Goal: Task Accomplishment & Management: Use online tool/utility

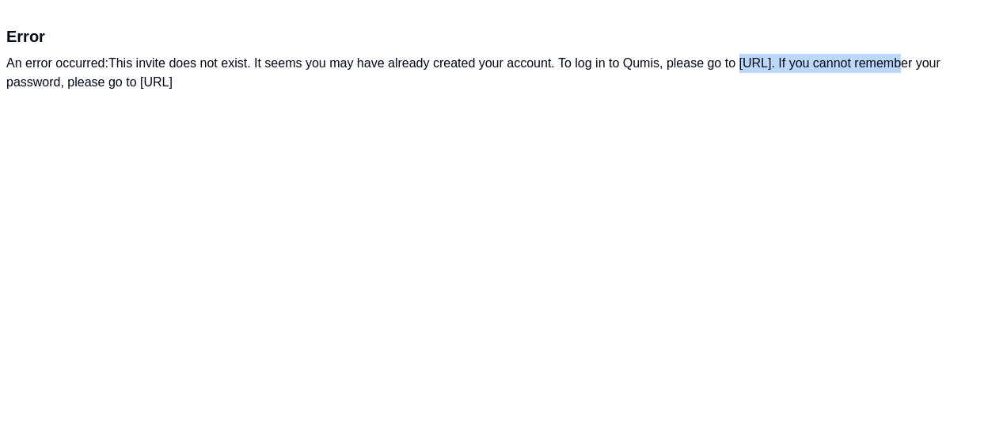
drag, startPoint x: 887, startPoint y: 63, endPoint x: 743, endPoint y: 67, distance: 144.1
click at [743, 67] on div "An error occurred: This invite does not exist. It seems you may have already cr…" at bounding box center [503, 73] width 994 height 38
copy div "[URL]"
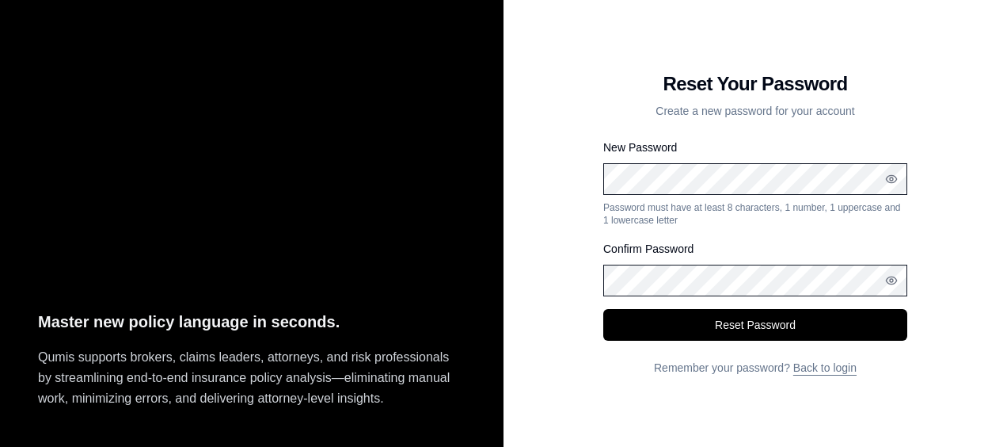
click at [603, 309] on button "Reset Password" at bounding box center [755, 325] width 304 height 32
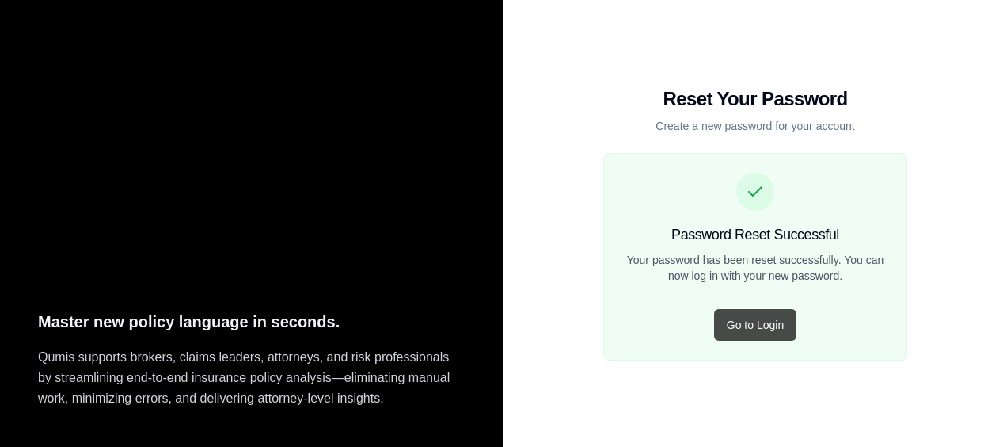
click at [766, 321] on button "Go to Login" at bounding box center [755, 325] width 82 height 32
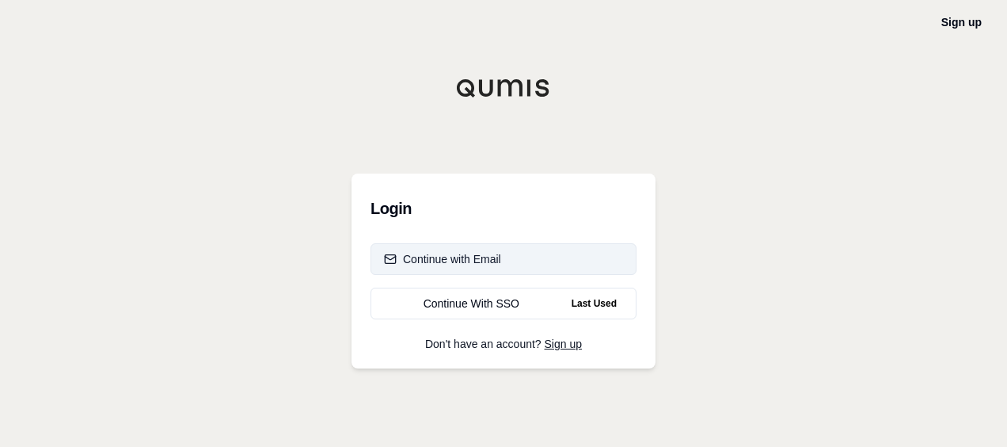
click at [446, 262] on div "Continue with Email" at bounding box center [442, 259] width 117 height 16
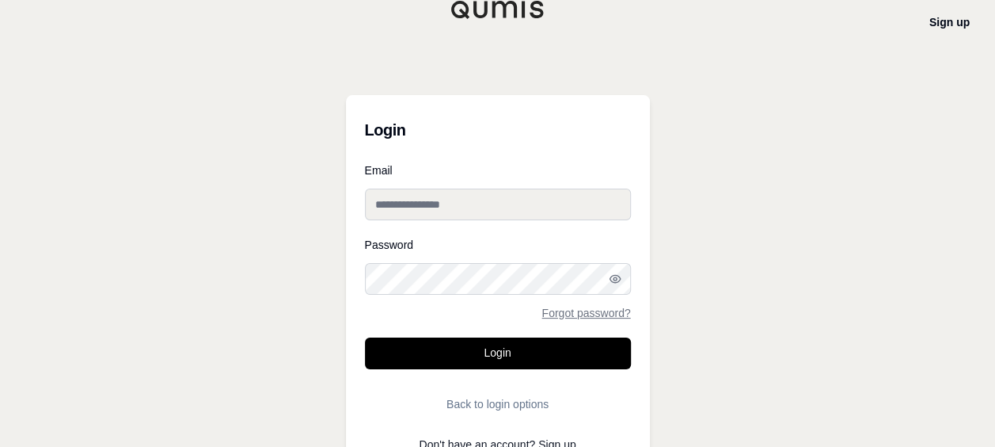
type input "**********"
click at [617, 282] on icon "button" at bounding box center [615, 278] width 10 height 7
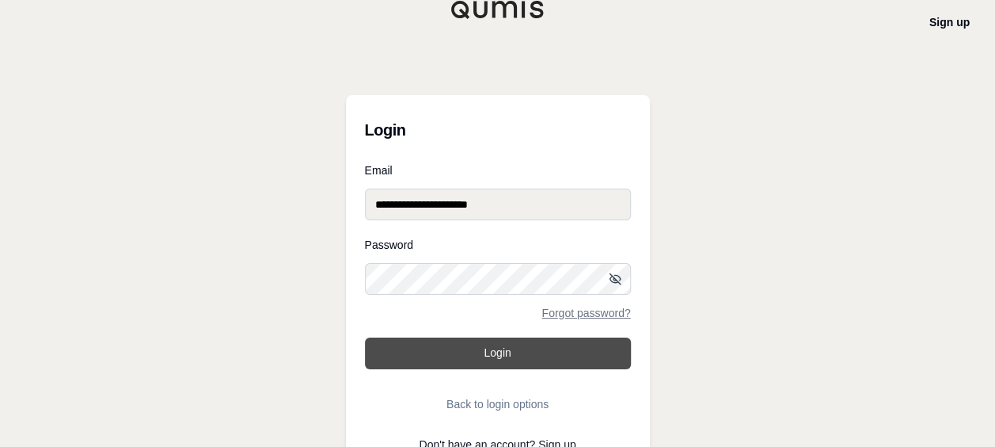
click at [529, 363] on button "Login" at bounding box center [498, 353] width 266 height 32
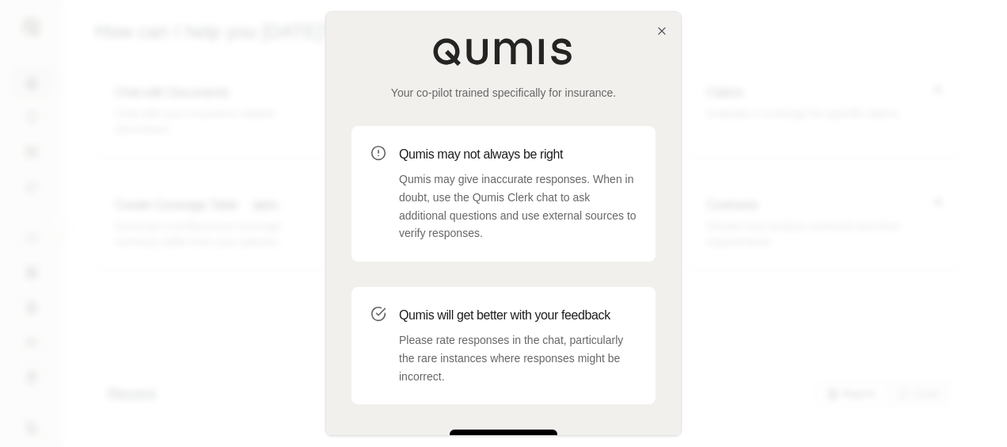
click at [524, 431] on button "Get Started" at bounding box center [504, 445] width 108 height 32
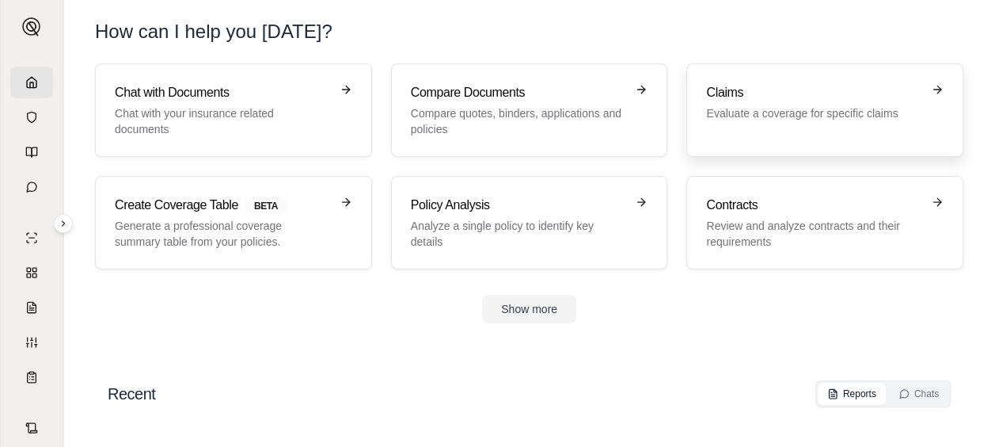
click at [744, 128] on div "Claims Evaluate a coverage for specific claims" at bounding box center [825, 110] width 238 height 54
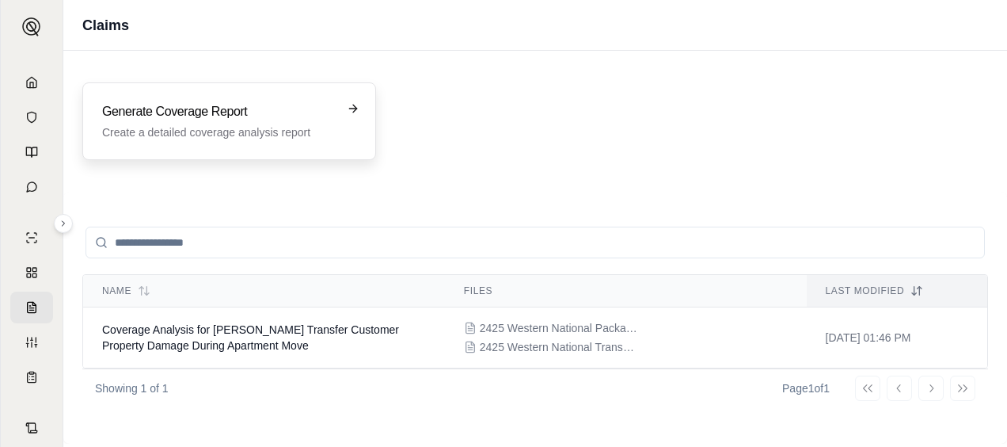
click at [192, 126] on p "Create a detailed coverage analysis report" at bounding box center [218, 132] width 232 height 16
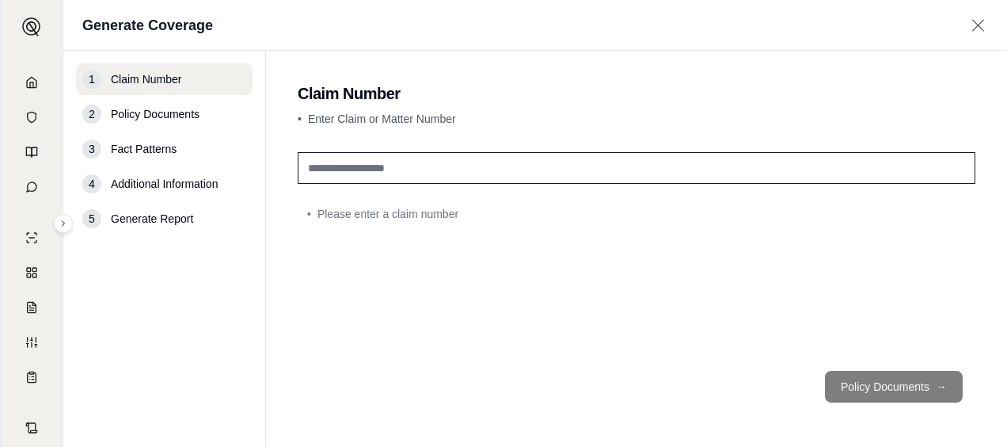
click at [317, 172] on input "text" at bounding box center [637, 168] width 678 height 32
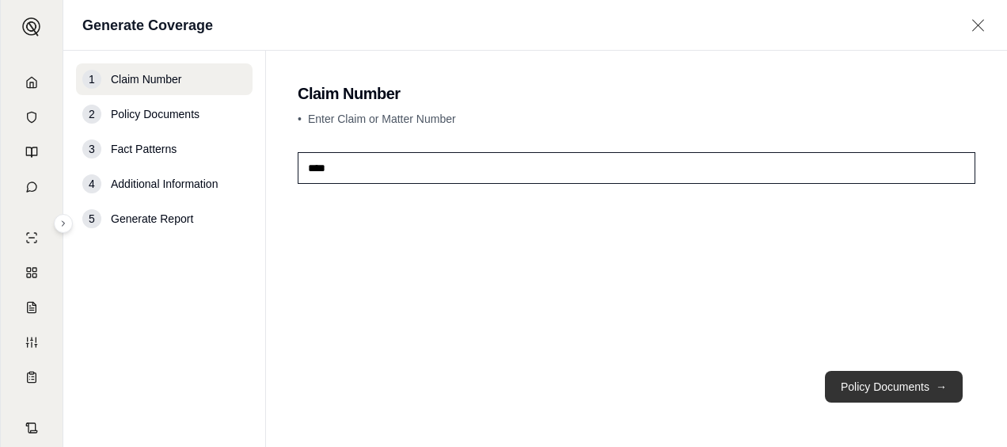
type input "****"
click at [878, 381] on button "Policy Documents →" at bounding box center [894, 387] width 138 height 32
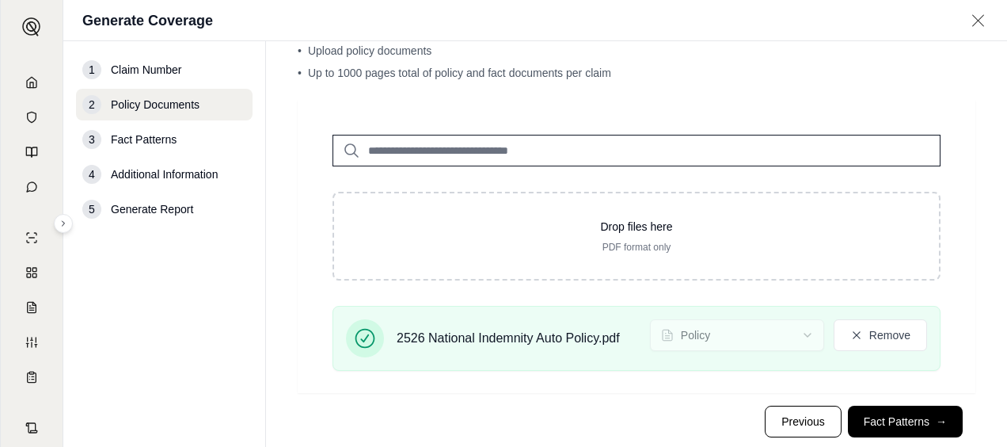
scroll to position [93, 0]
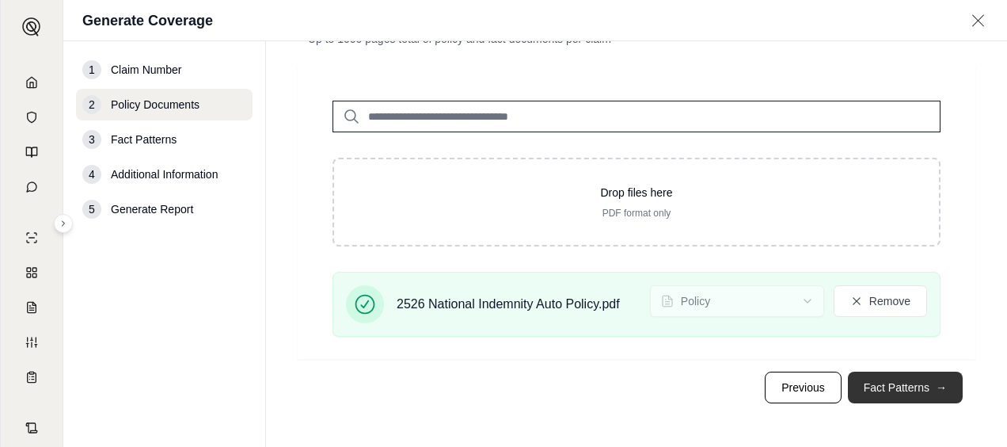
click at [887, 385] on button "Fact Patterns →" at bounding box center [905, 387] width 115 height 32
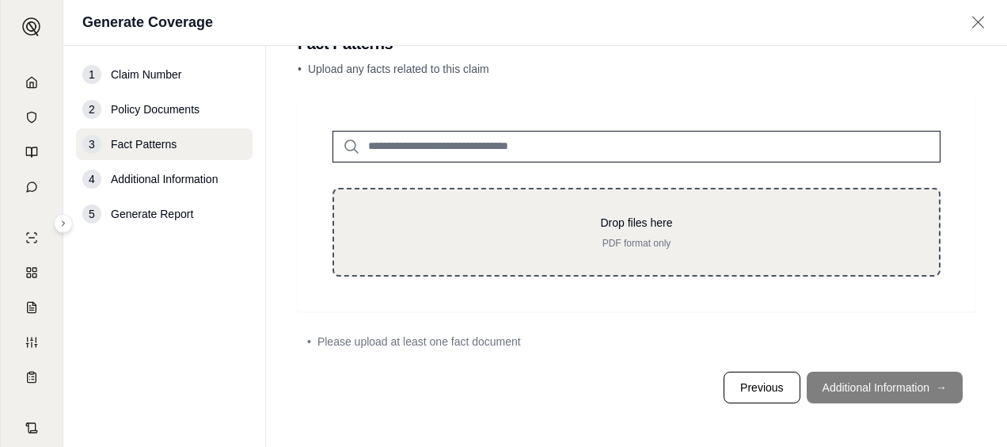
scroll to position [0, 0]
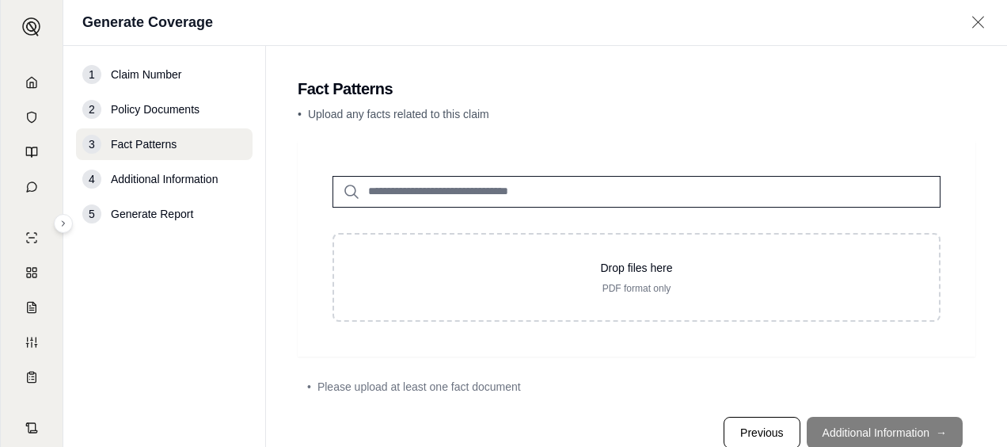
click at [456, 111] on span "Upload any facts related to this claim" at bounding box center [398, 114] width 181 height 13
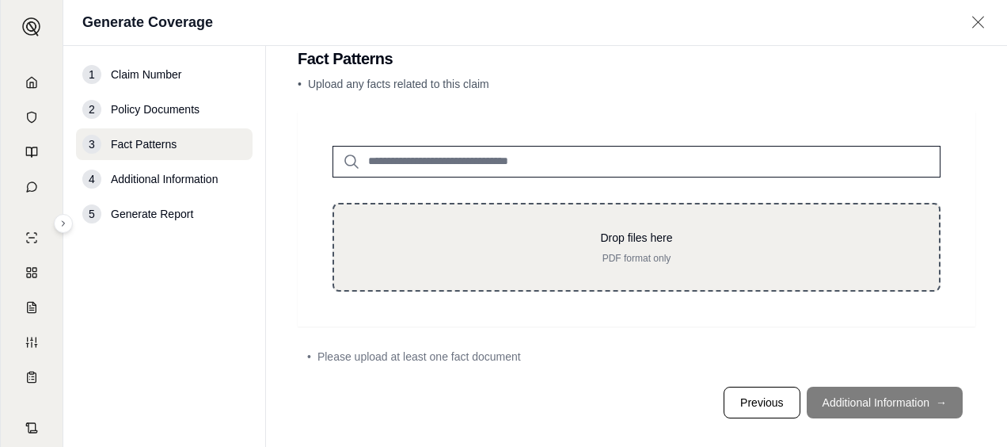
scroll to position [45, 0]
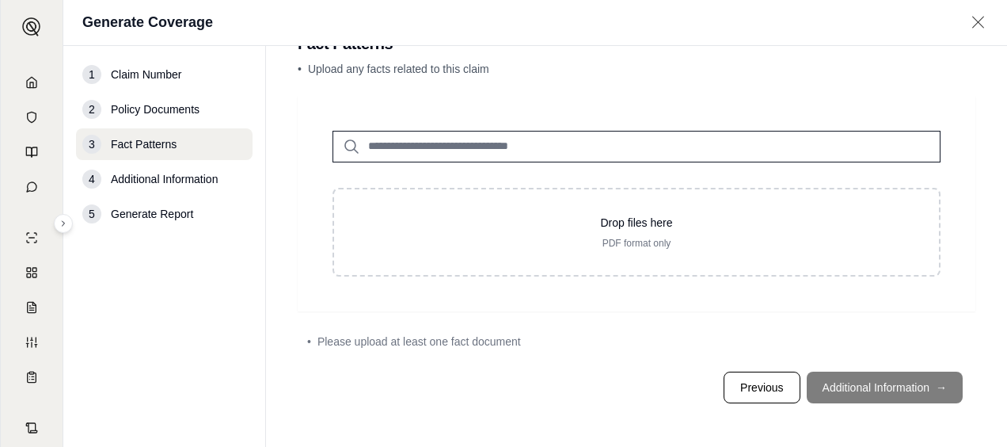
click at [435, 146] on input "search" at bounding box center [637, 147] width 608 height 32
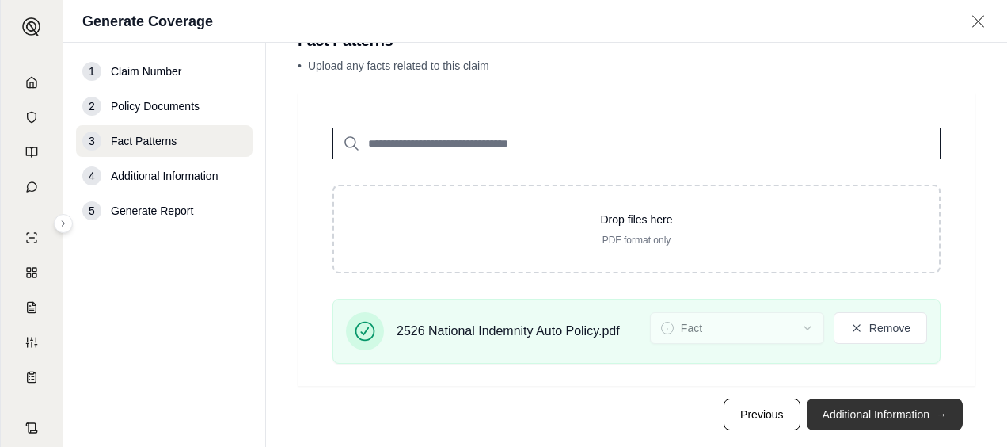
click at [879, 408] on button "Additional Information →" at bounding box center [885, 414] width 156 height 32
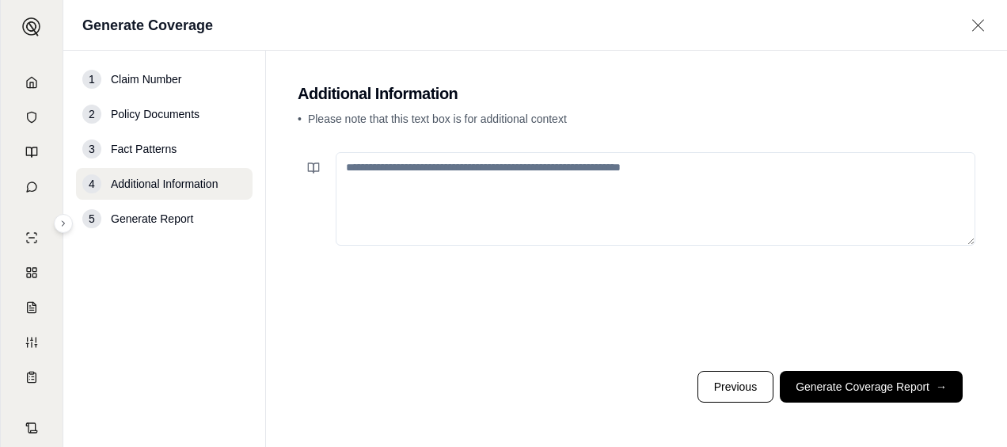
click at [460, 190] on textarea at bounding box center [656, 198] width 640 height 93
type textarea "*"
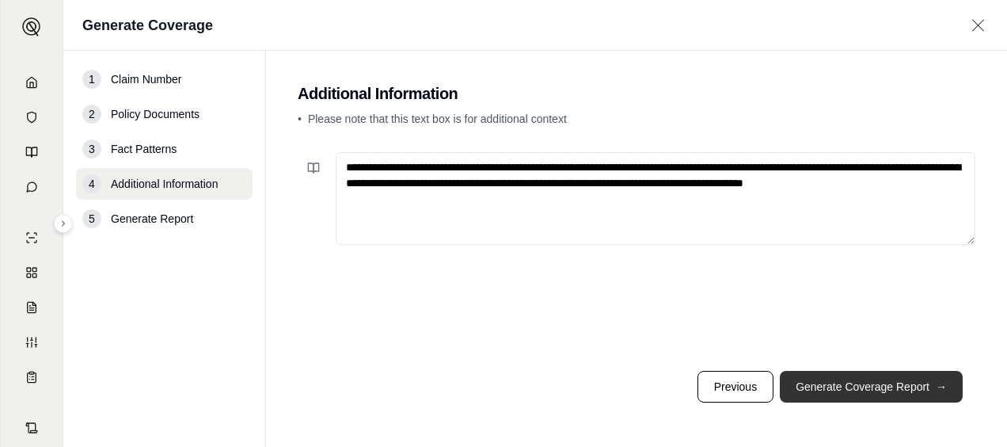
type textarea "**********"
click at [857, 387] on button "Generate Coverage Report →" at bounding box center [871, 387] width 183 height 32
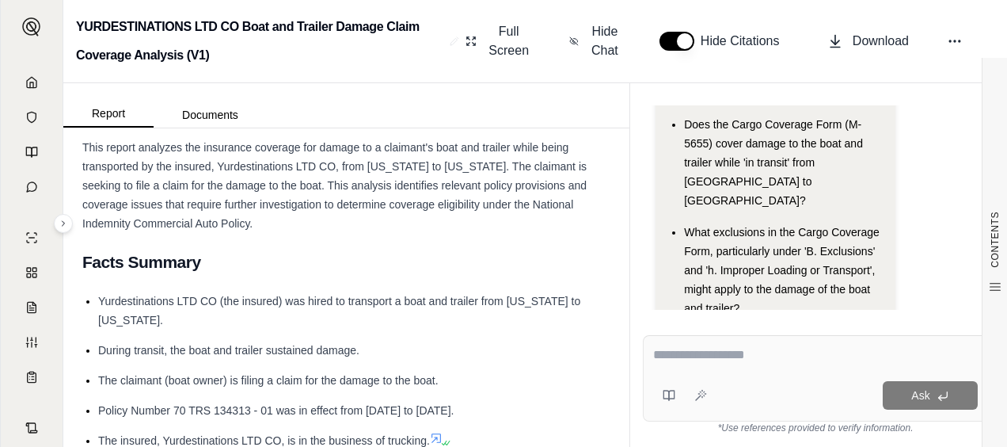
scroll to position [396, 0]
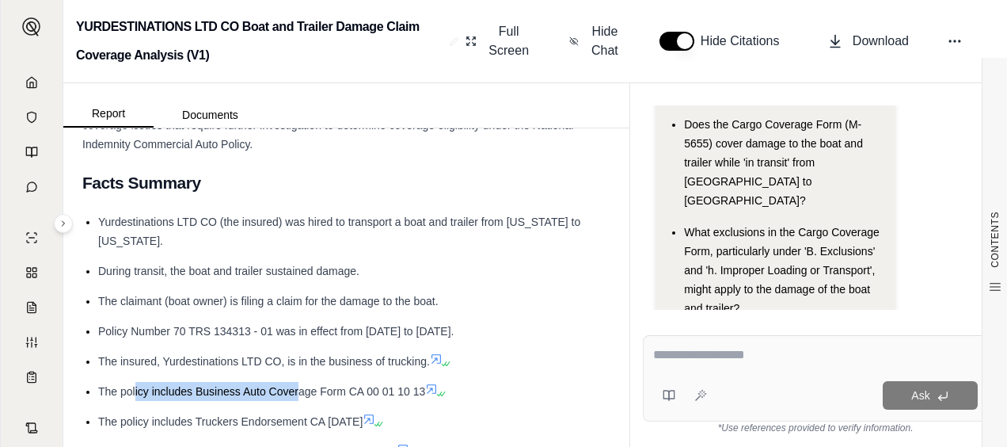
drag, startPoint x: 135, startPoint y: 391, endPoint x: 298, endPoint y: 388, distance: 163.9
click at [298, 388] on span "The policy includes Business Auto Coverage Form CA 00 01 10 13" at bounding box center [261, 391] width 327 height 13
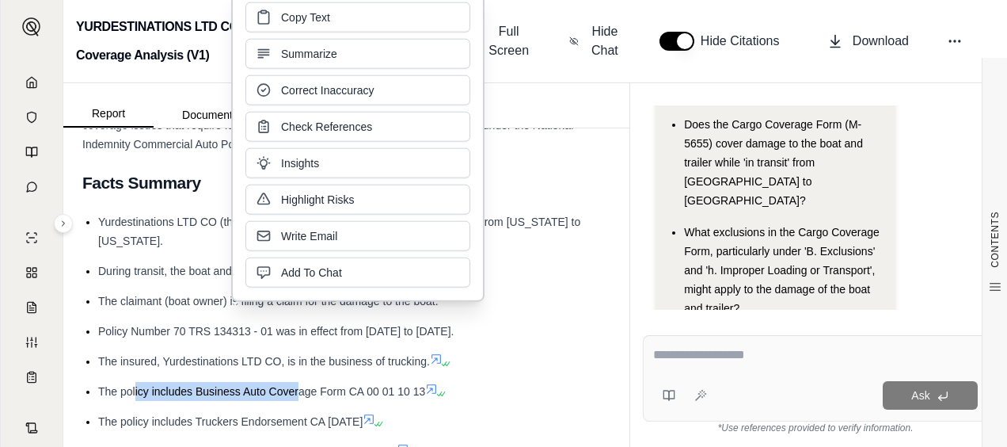
click at [298, 388] on span "The policy includes Business Auto Coverage Form CA 00 01 10 13" at bounding box center [261, 391] width 327 height 13
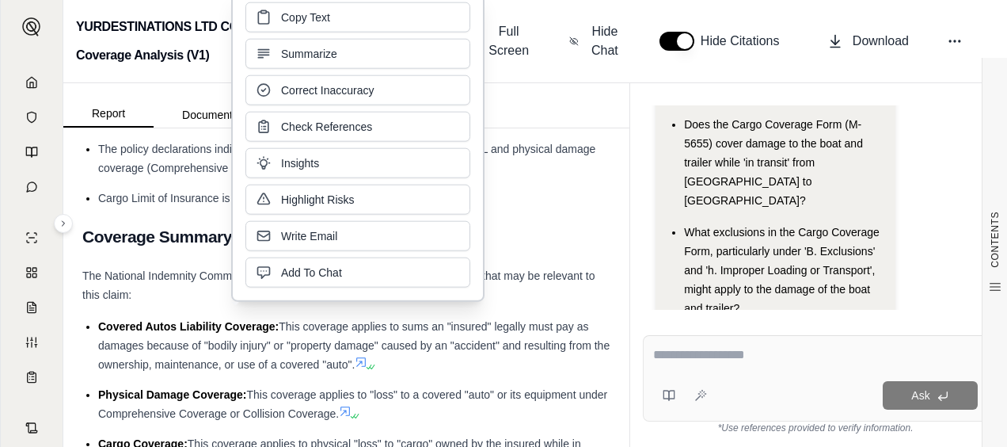
scroll to position [792, 0]
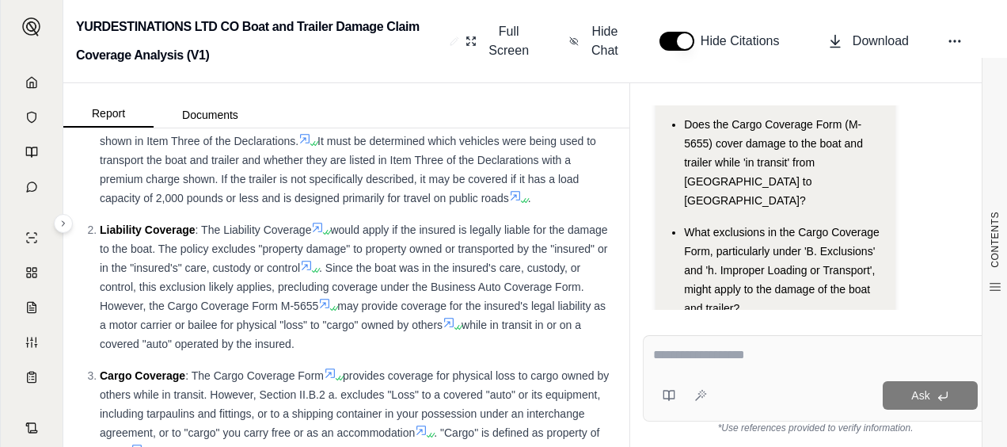
scroll to position [1267, 0]
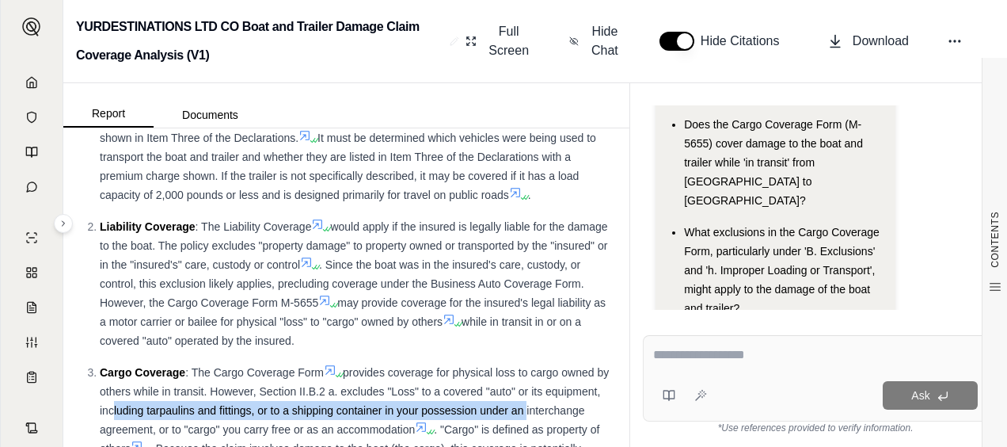
drag, startPoint x: 166, startPoint y: 414, endPoint x: 584, endPoint y: 410, distance: 417.3
click at [584, 410] on div "Cargo Coverage : The Cargo Coverage Form provides coverage for physical loss to…" at bounding box center [355, 429] width 511 height 133
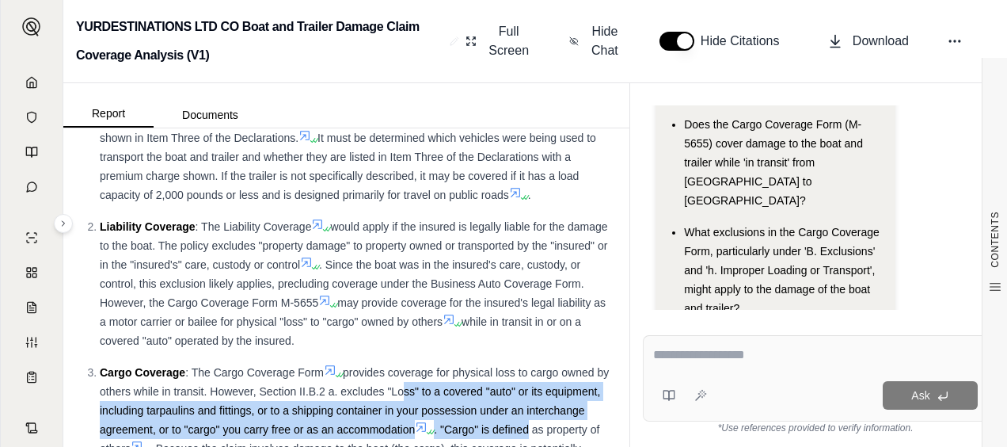
drag, startPoint x: 448, startPoint y: 392, endPoint x: 605, endPoint y: 423, distance: 159.8
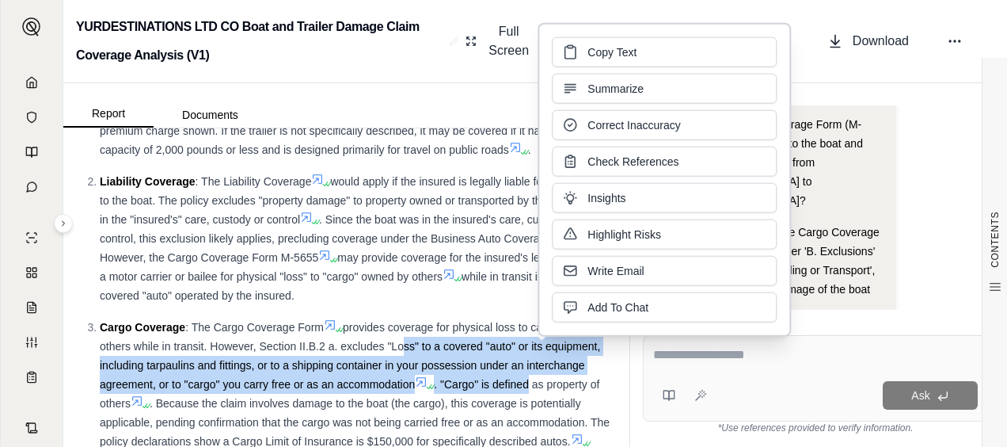
scroll to position [1346, 0]
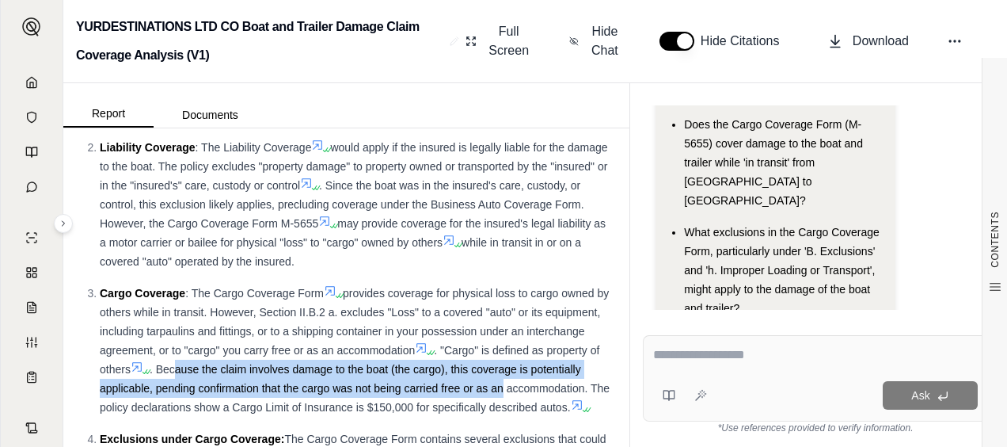
drag, startPoint x: 247, startPoint y: 368, endPoint x: 574, endPoint y: 382, distance: 327.3
click at [574, 382] on div "Cargo Coverage : The Cargo Coverage Form provides coverage for physical loss to…" at bounding box center [355, 349] width 511 height 133
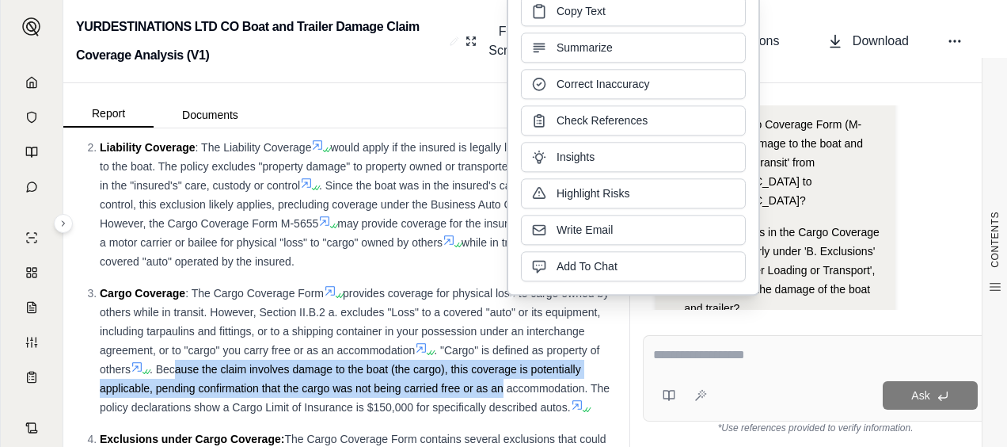
click at [209, 385] on span ". Because the claim involves damage to the boat (the cargo), this coverage is p…" at bounding box center [355, 388] width 510 height 51
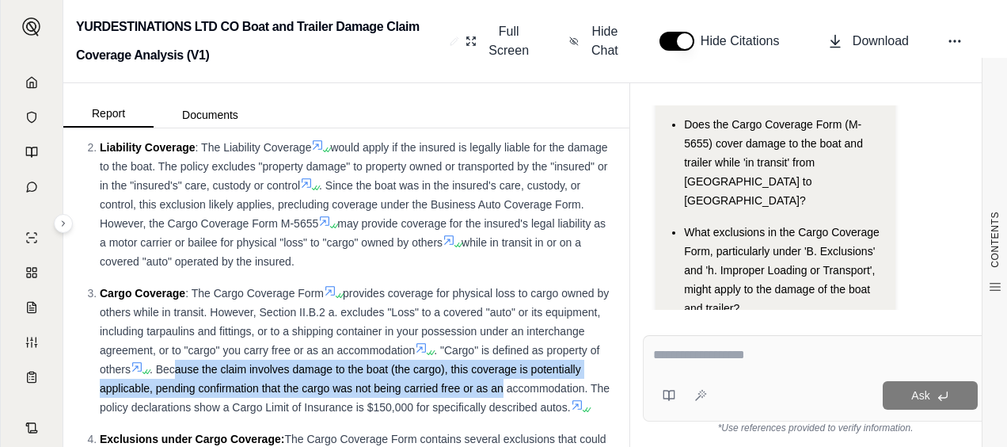
click at [441, 389] on span ". Because the claim involves damage to the boat (the cargo), this coverage is p…" at bounding box center [355, 388] width 510 height 51
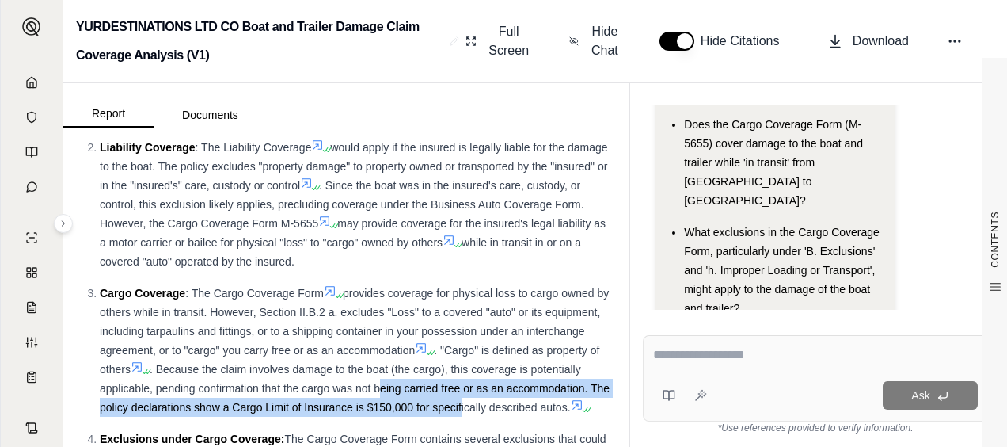
drag, startPoint x: 441, startPoint y: 389, endPoint x: 568, endPoint y: 402, distance: 127.4
click at [568, 402] on span ". Because the claim involves damage to the boat (the cargo), this coverage is p…" at bounding box center [355, 388] width 510 height 51
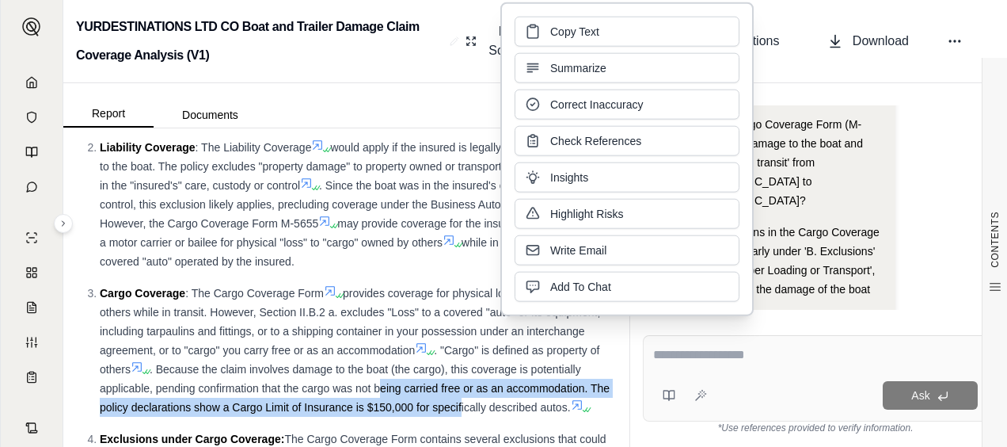
click at [220, 407] on span ". Because the claim involves damage to the boat (the cargo), this coverage is p…" at bounding box center [355, 388] width 510 height 51
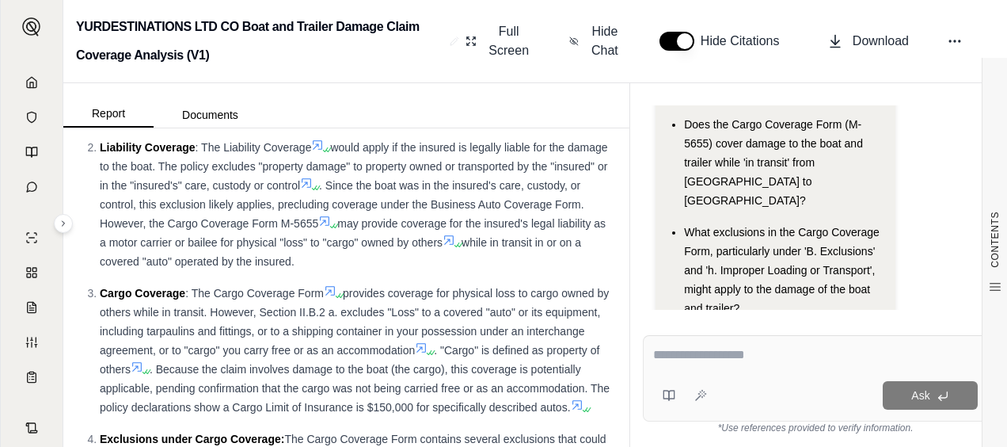
drag, startPoint x: 193, startPoint y: 407, endPoint x: 549, endPoint y: 418, distance: 355.7
click at [549, 416] on div "Cargo Coverage : The Cargo Coverage Form provides coverage for physical loss to…" at bounding box center [355, 349] width 511 height 133
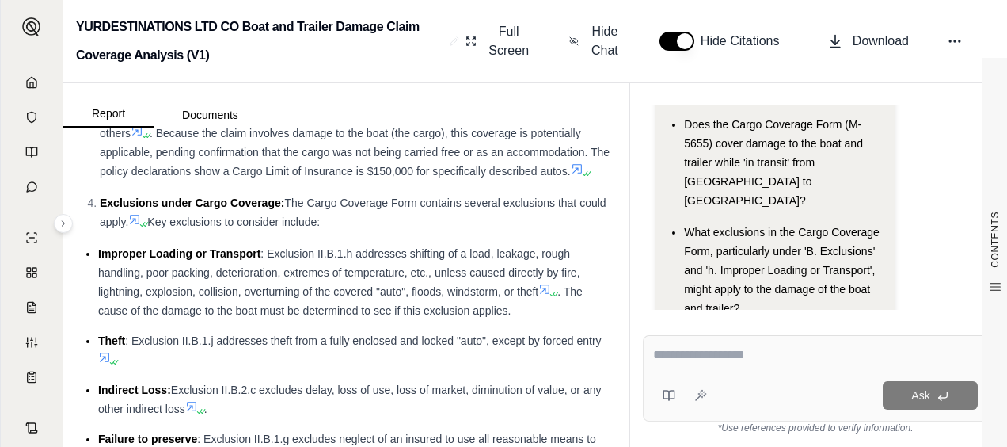
scroll to position [1584, 0]
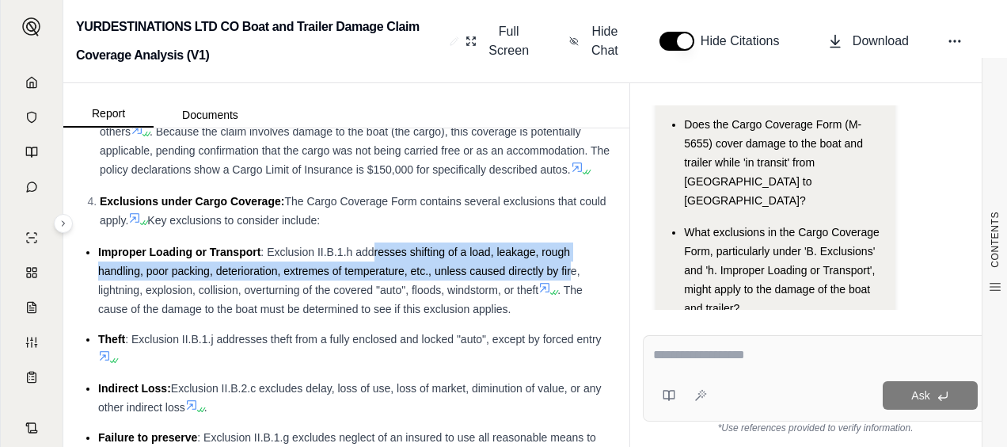
drag, startPoint x: 372, startPoint y: 269, endPoint x: 573, endPoint y: 282, distance: 201.5
click at [573, 282] on li "Improper Loading or Transport : Exclusion II.B.1.h addresses shifting of a load…" at bounding box center [354, 280] width 512 height 76
click at [207, 285] on span ": Exclusion II.B.1.h addresses shifting of a load, leakage, rough handling, poo…" at bounding box center [339, 270] width 482 height 51
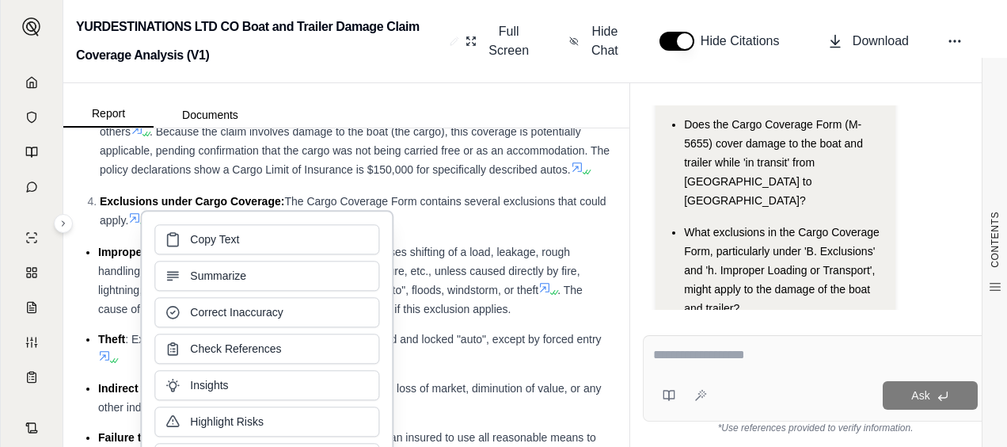
drag, startPoint x: 255, startPoint y: 285, endPoint x: 300, endPoint y: 285, distance: 45.1
click at [300, 285] on button "Summarize" at bounding box center [266, 275] width 225 height 30
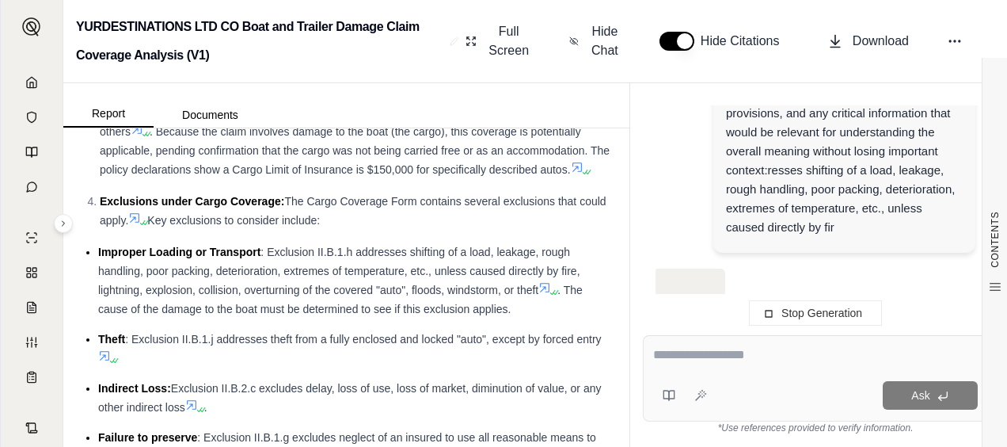
scroll to position [637, 0]
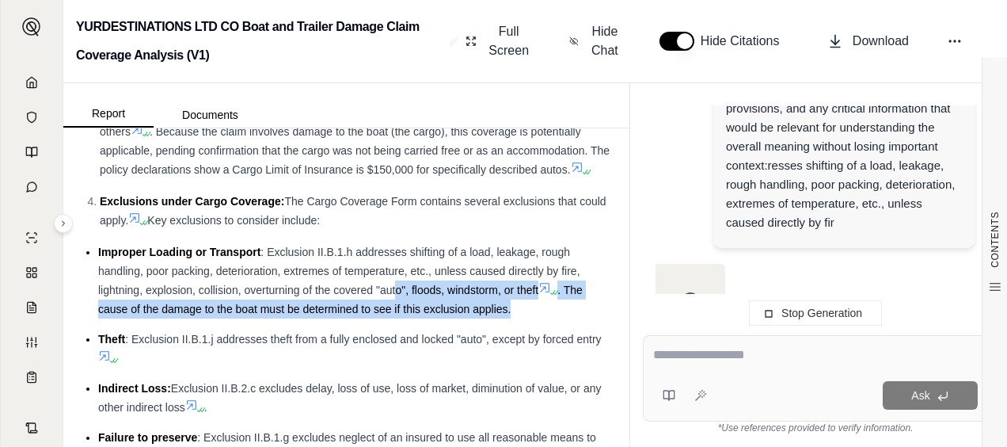
drag, startPoint x: 397, startPoint y: 312, endPoint x: 523, endPoint y: 328, distance: 126.9
click at [523, 318] on li "Improper Loading or Transport : Exclusion II.B.1.h addresses shifting of a load…" at bounding box center [354, 280] width 512 height 76
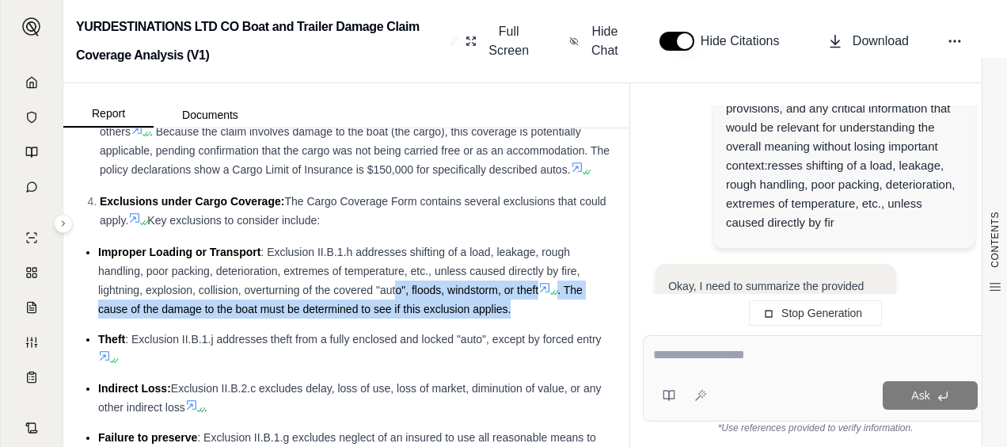
scroll to position [2293, 0]
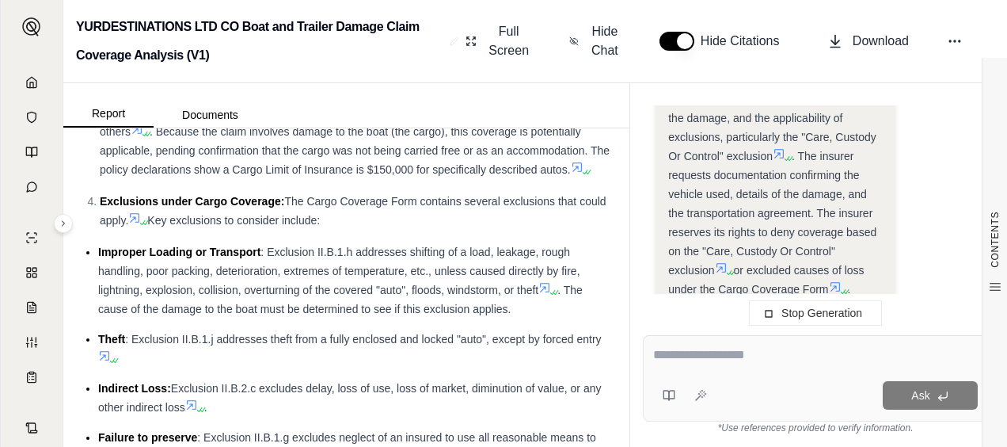
click at [269, 316] on li "Improper Loading or Transport : Exclusion II.B.1.h addresses shifting of a load…" at bounding box center [354, 280] width 512 height 76
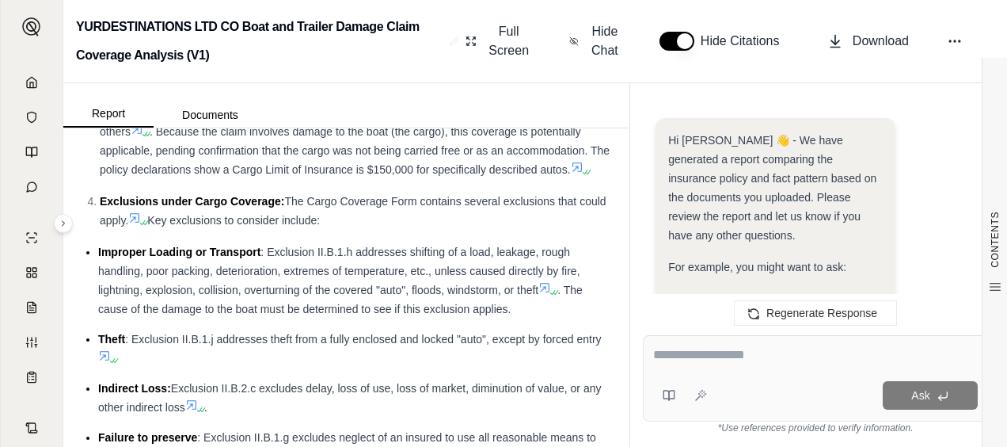
drag, startPoint x: 234, startPoint y: 325, endPoint x: 454, endPoint y: 340, distance: 220.7
click at [454, 340] on ul "Improper Loading or Transport : Exclusion II.B.1.h addresses shifting of a load…" at bounding box center [346, 353] width 528 height 223
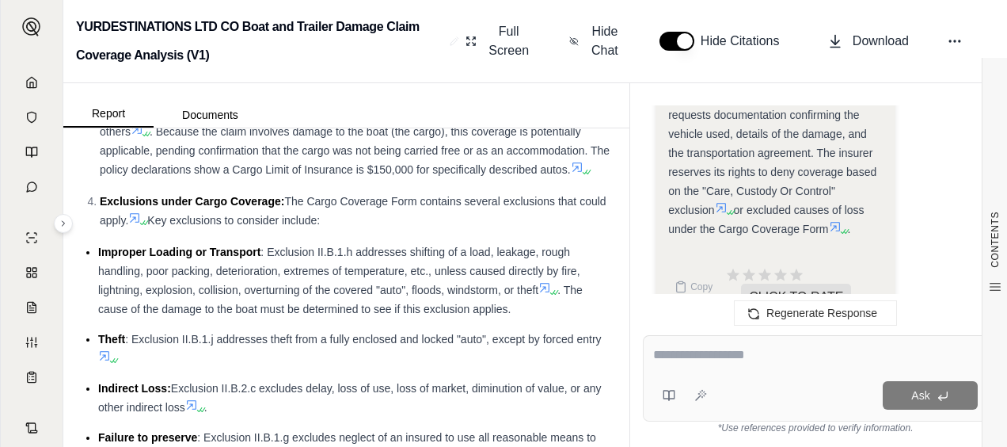
click at [391, 318] on li "Improper Loading or Transport : Exclusion II.B.1.h addresses shifting of a load…" at bounding box center [354, 280] width 512 height 76
drag, startPoint x: 237, startPoint y: 356, endPoint x: 435, endPoint y: 374, distance: 199.5
click at [435, 367] on li "Theft : Exclusion II.B.1.j addresses theft from a fully enclosed and locked "au…" at bounding box center [354, 348] width 512 height 38
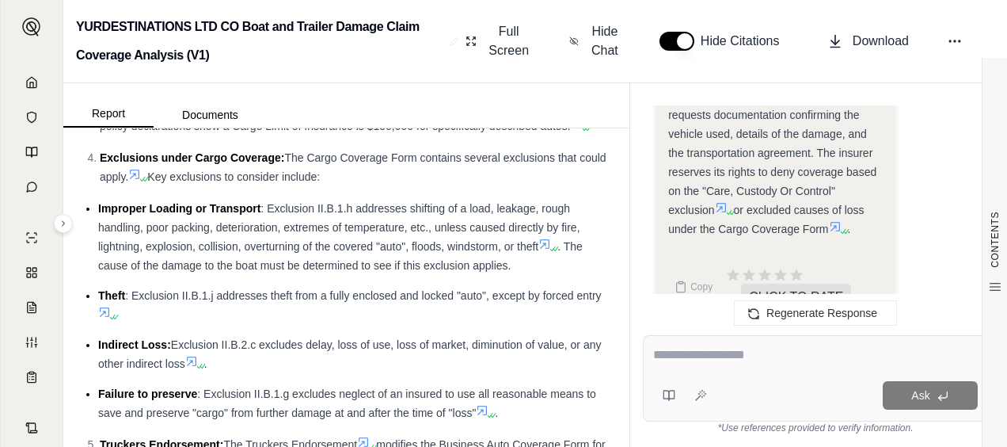
scroll to position [1663, 0]
